Goal: Information Seeking & Learning: Check status

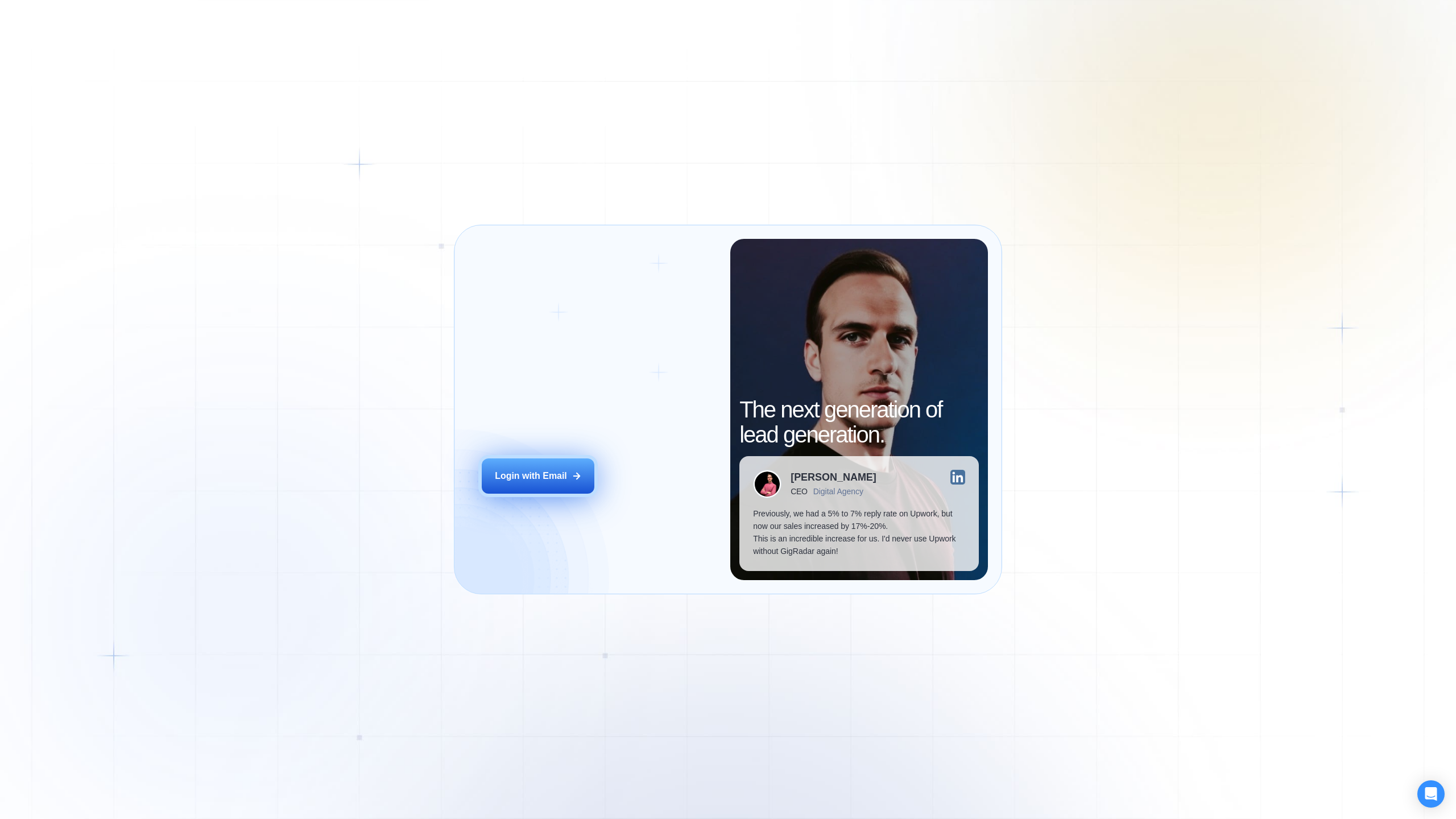
click at [551, 479] on div "Login with Email" at bounding box center [531, 476] width 72 height 12
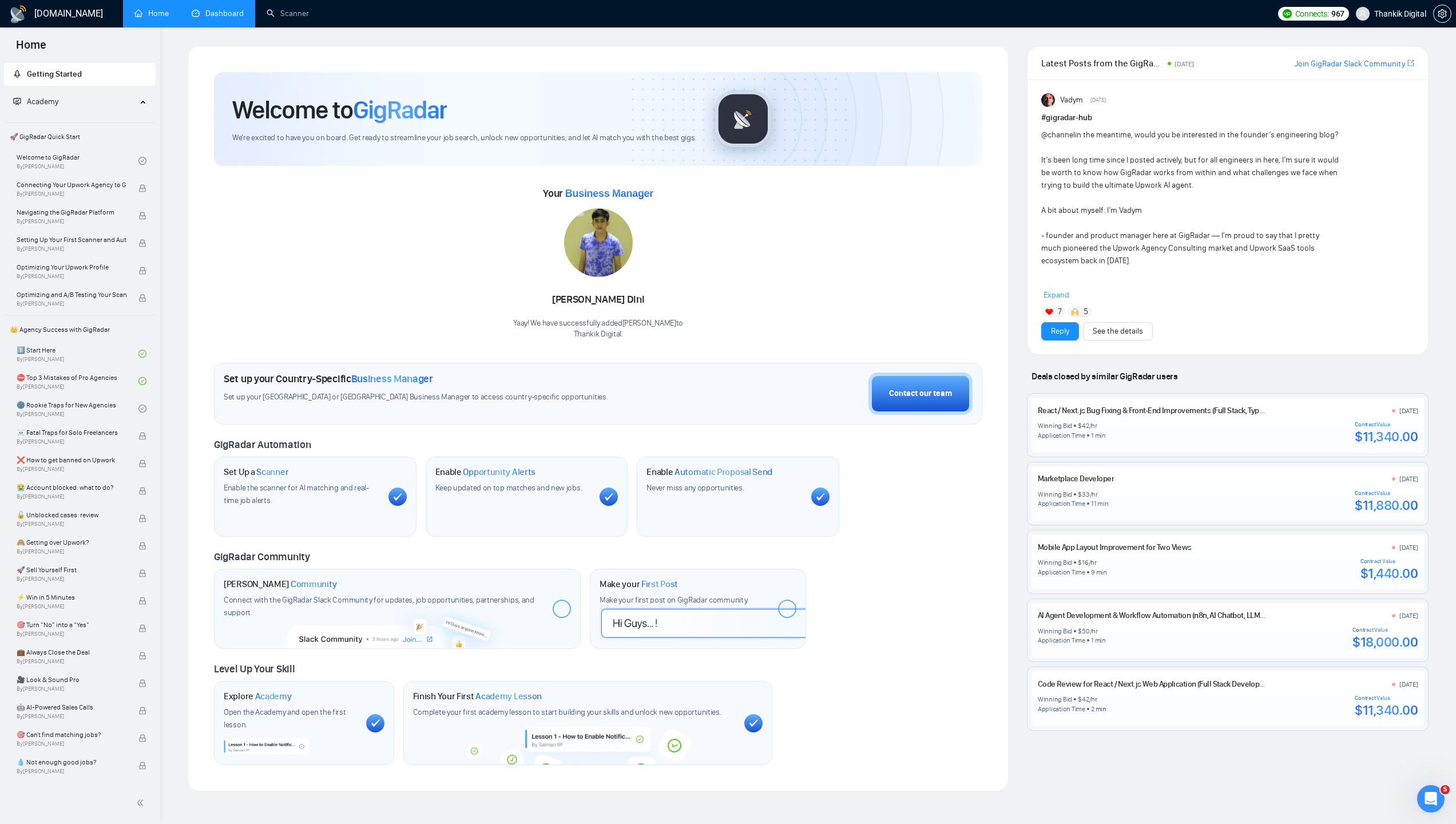
click at [241, 18] on link "Dashboard" at bounding box center [218, 14] width 52 height 10
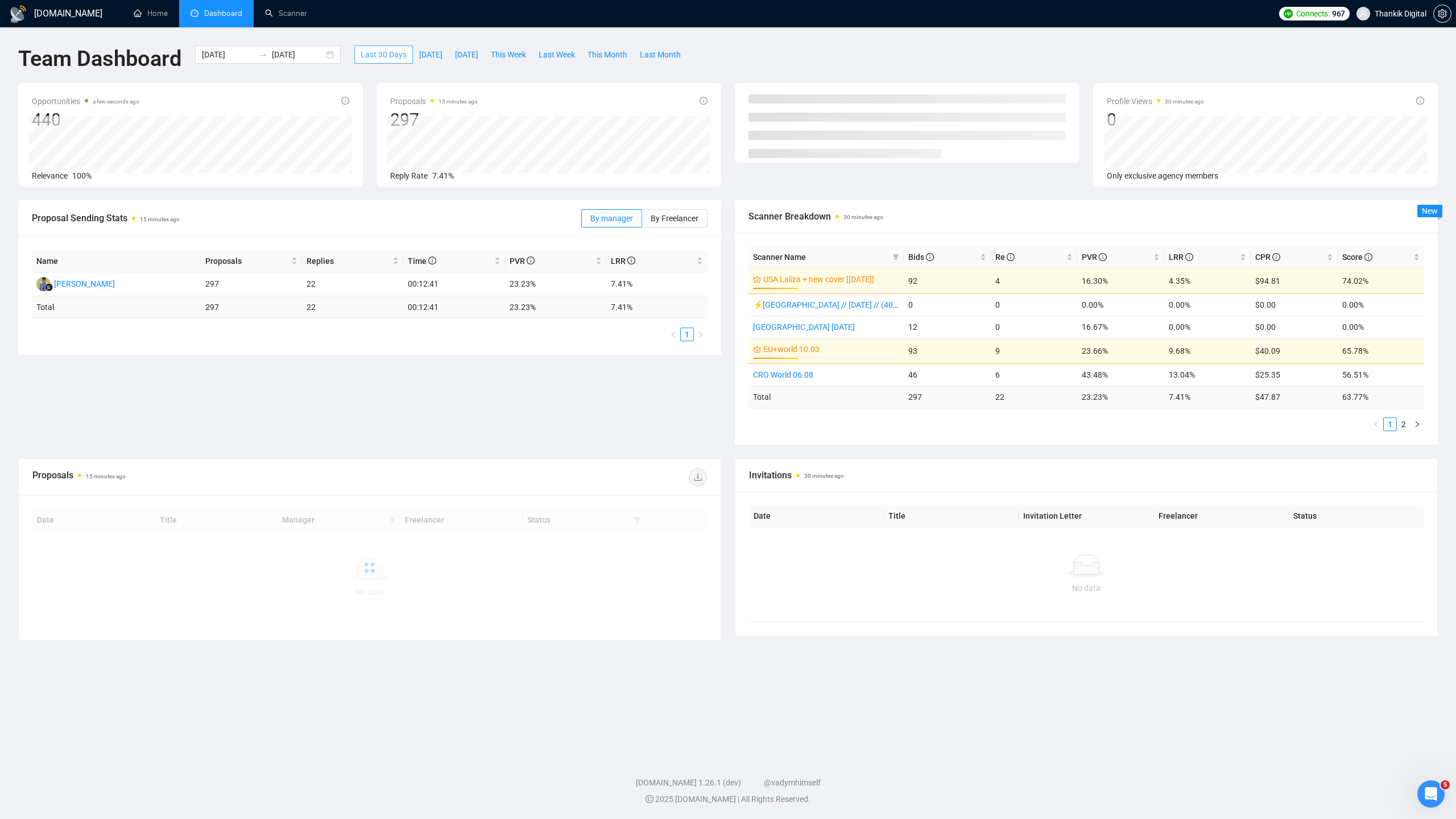
click at [390, 53] on span "Last 30 Days" at bounding box center [383, 55] width 46 height 12
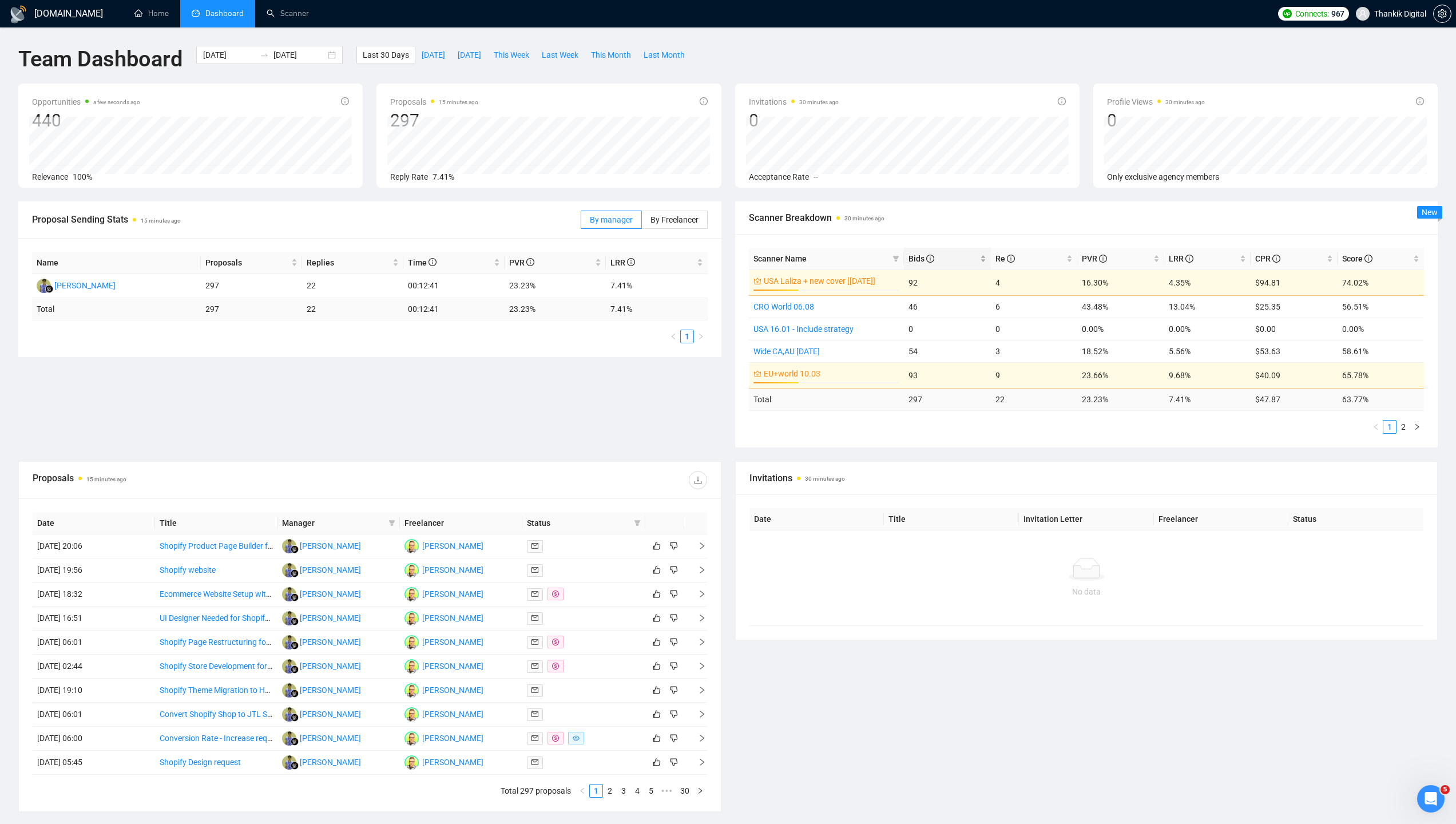
click at [930, 254] on icon "info-circle" at bounding box center [930, 258] width 8 height 8
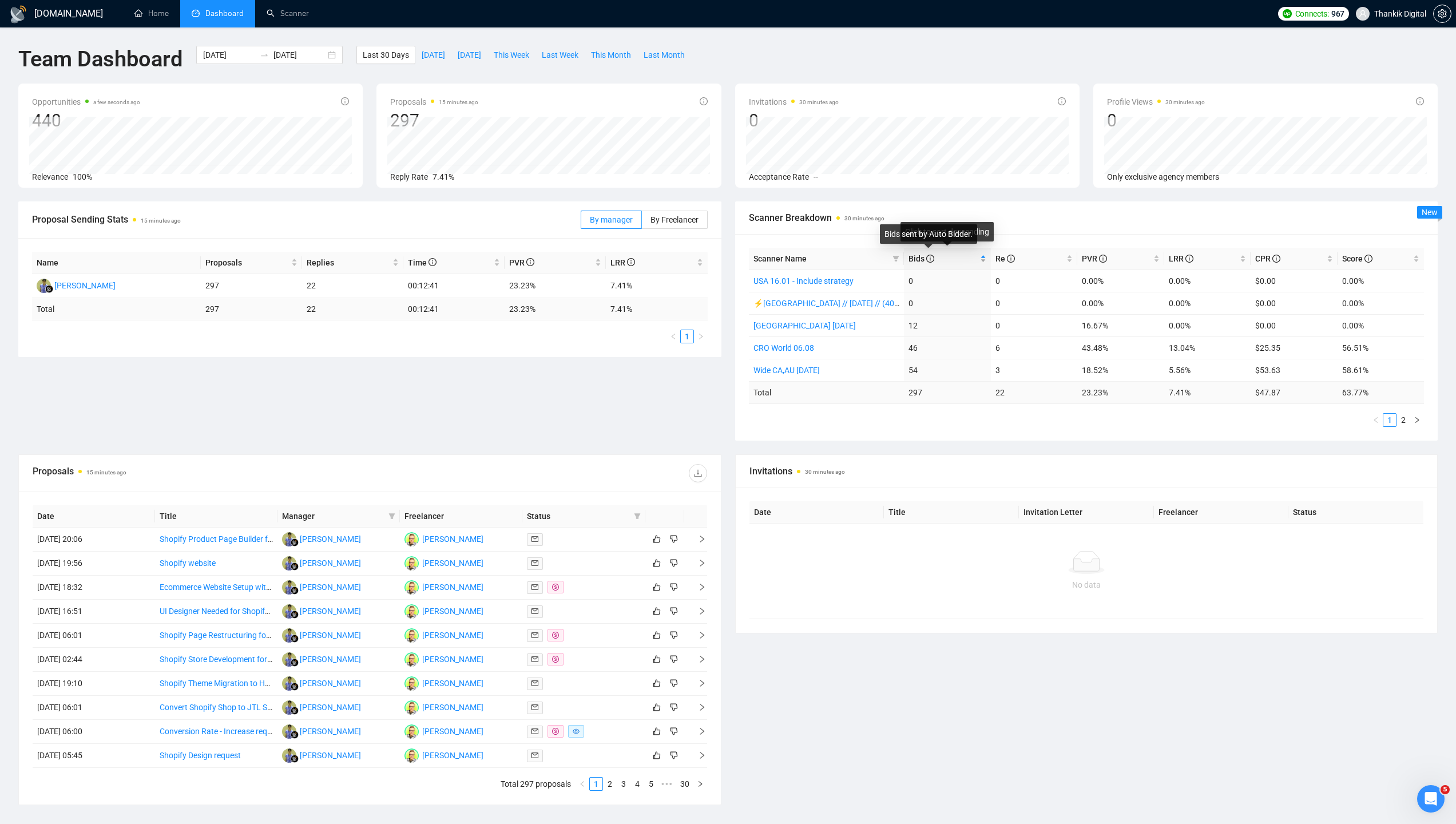
click at [930, 254] on icon "info-circle" at bounding box center [930, 258] width 8 height 8
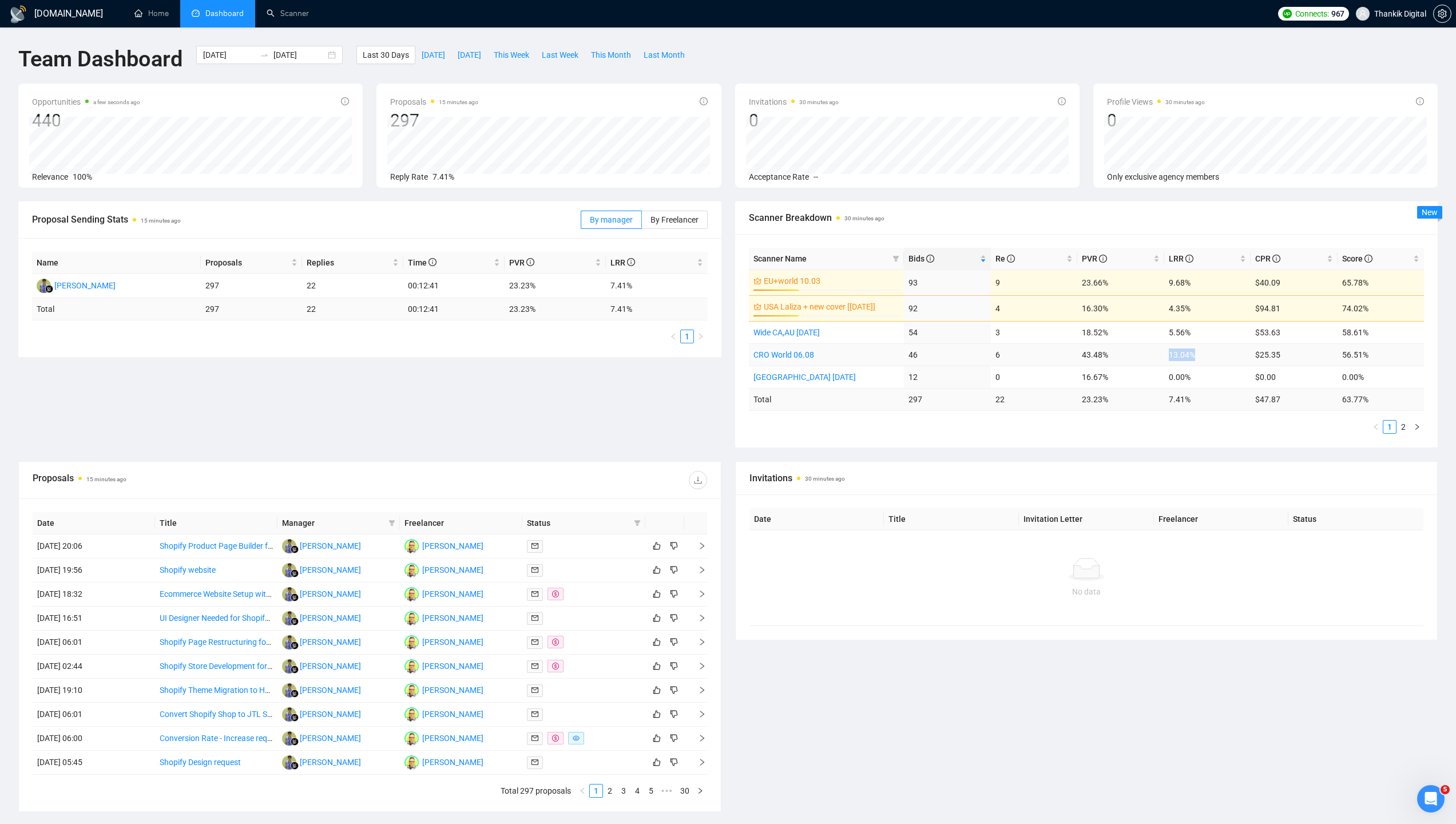
drag, startPoint x: 1166, startPoint y: 354, endPoint x: 1200, endPoint y: 354, distance: 34.0
click at [1200, 354] on td "13.04%" at bounding box center [1207, 354] width 87 height 23
drag, startPoint x: 1075, startPoint y: 356, endPoint x: 1121, endPoint y: 359, distance: 46.1
click at [1121, 359] on tr "CRO World 06.08 46 6 43.48% 13.04% $25.35 56.51%" at bounding box center [1087, 354] width 676 height 23
click at [976, 448] on div "Proposal Sending Stats 15 minutes ago By manager By Freelancer Name Proposals R…" at bounding box center [728, 331] width 1433 height 259
